Goal: Check status: Check status

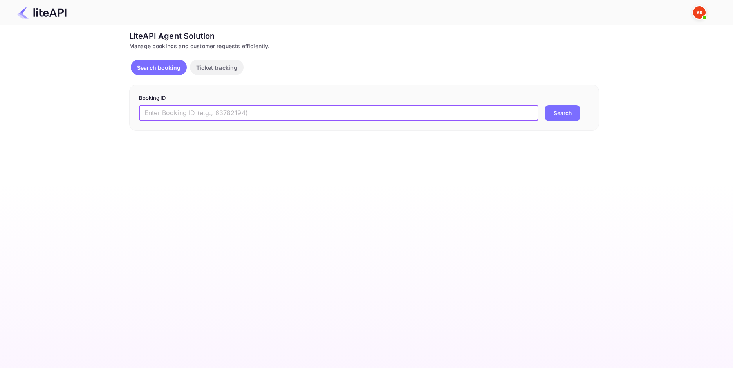
paste input "9029389"
type input "9029389"
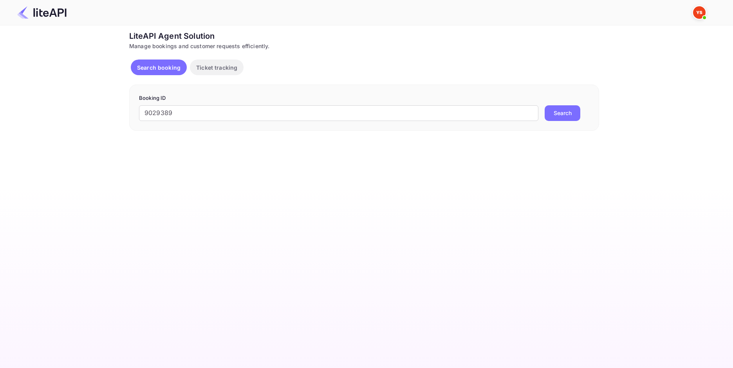
click at [551, 117] on button "Search" at bounding box center [563, 113] width 36 height 16
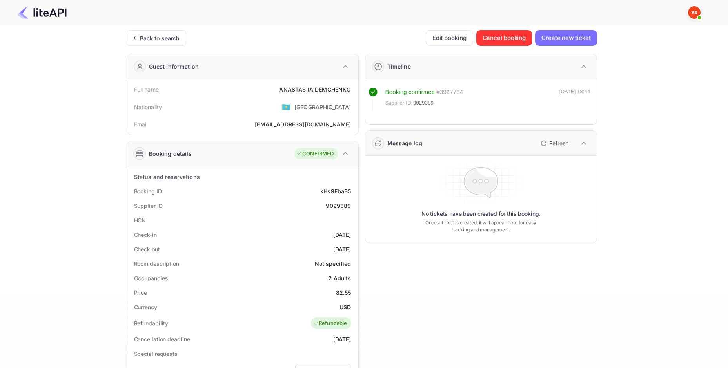
click at [324, 90] on div "[PERSON_NAME]" at bounding box center [315, 89] width 72 height 8
copy div "[PERSON_NAME]"
click at [343, 291] on div "82.55" at bounding box center [343, 293] width 15 height 8
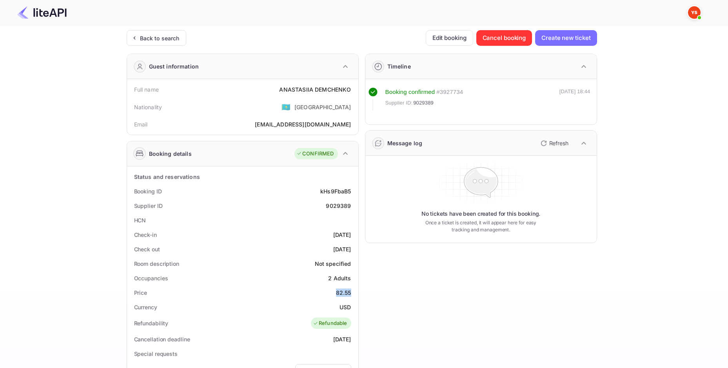
click at [343, 291] on div "82.55" at bounding box center [343, 293] width 15 height 8
copy div "82.55"
click at [345, 304] on div "USD" at bounding box center [344, 307] width 11 height 8
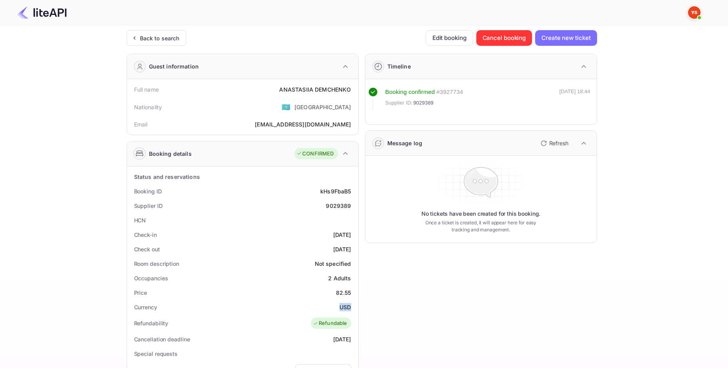
copy div "USD"
